Goal: Task Accomplishment & Management: Use online tool/utility

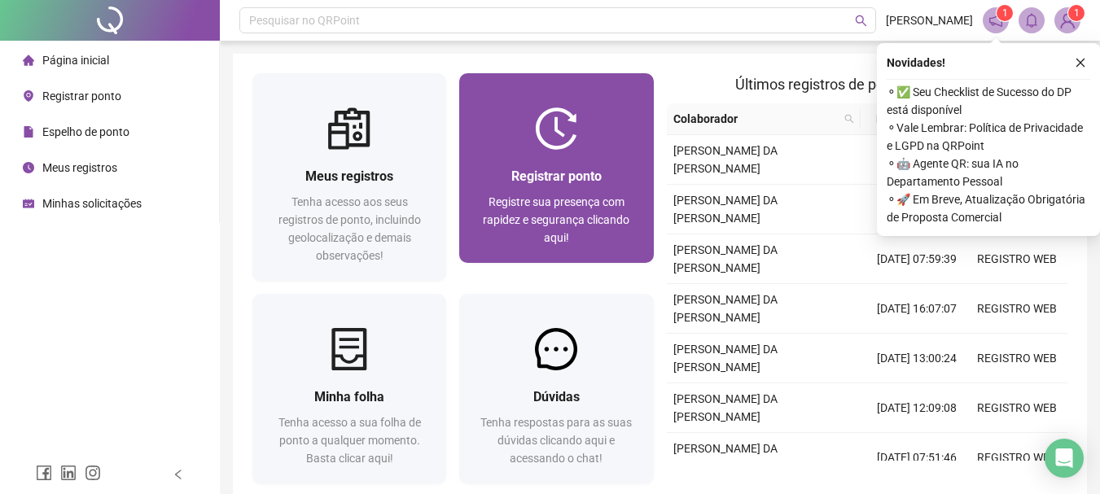
click at [499, 140] on div at bounding box center [556, 128] width 194 height 42
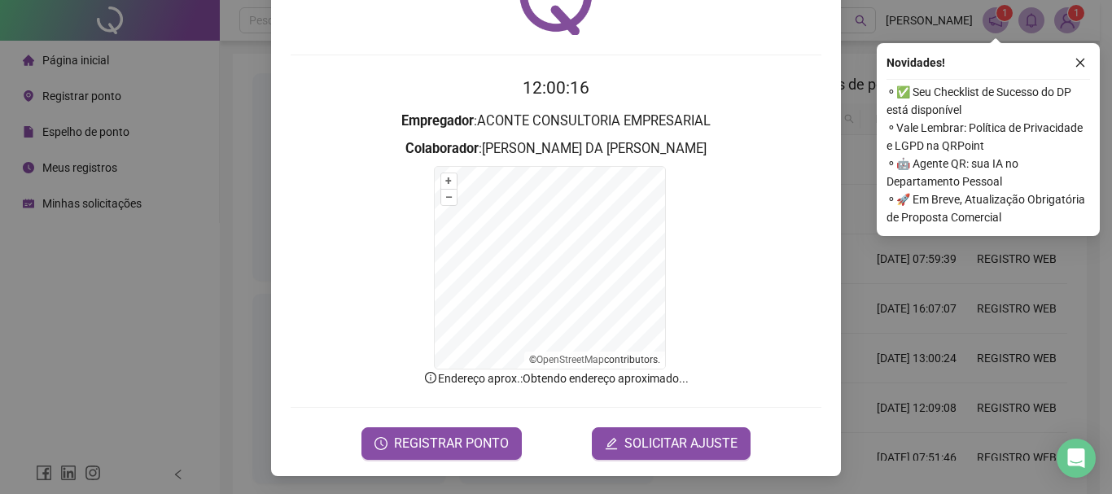
scroll to position [101, 0]
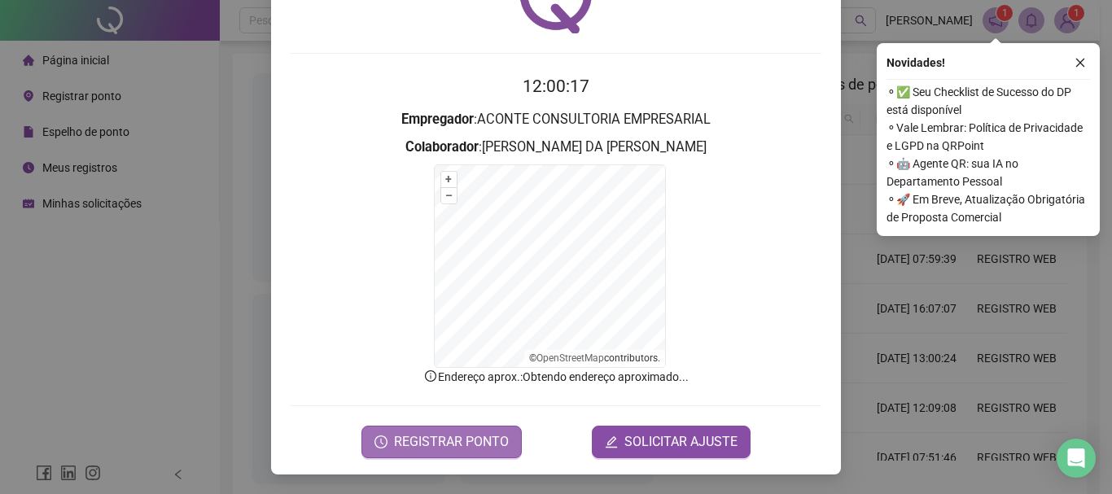
click at [477, 438] on span "REGISTRAR PONTO" at bounding box center [451, 442] width 115 height 20
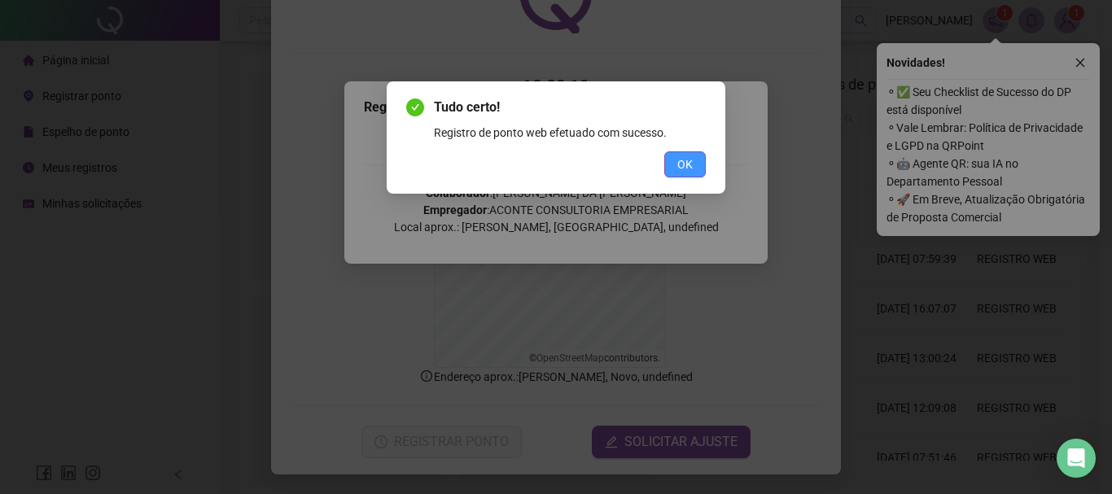
click at [690, 156] on span "OK" at bounding box center [684, 165] width 15 height 18
